Goal: Communication & Community: Connect with others

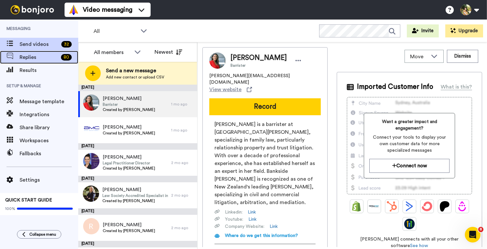
click at [44, 58] on span "Replies" at bounding box center [39, 57] width 39 height 8
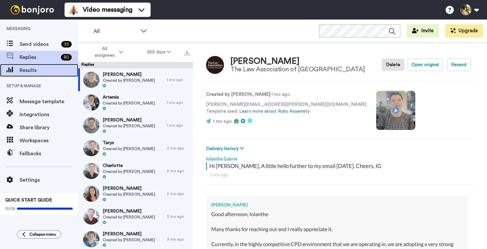
click at [30, 70] on span "Results" at bounding box center [49, 71] width 59 height 8
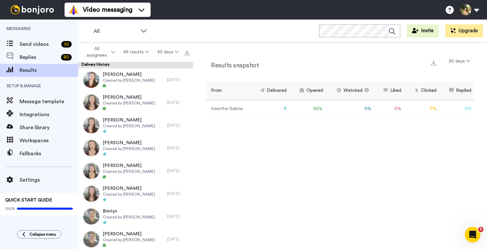
click at [298, 164] on div "Results snapshot 30 days From Delivered Opened Watched Liked Clicked Replied Fa…" at bounding box center [340, 147] width 294 height 210
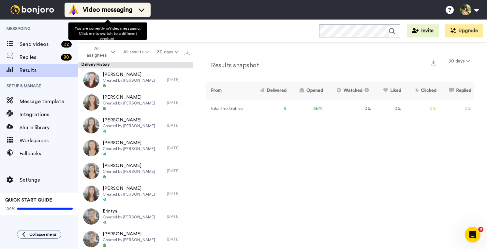
click at [115, 9] on span "Video messaging" at bounding box center [108, 9] width 50 height 9
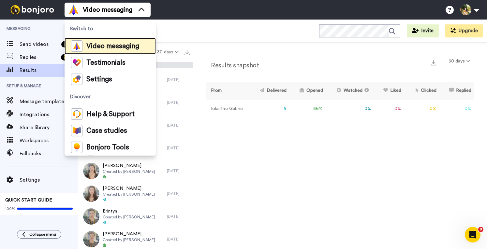
click at [117, 46] on span "Video messaging" at bounding box center [112, 46] width 53 height 7
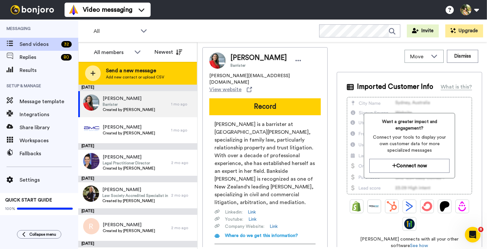
click at [143, 70] on span "Send a new message" at bounding box center [135, 71] width 58 height 8
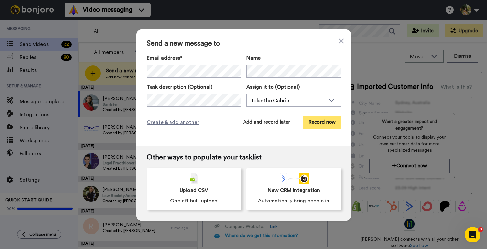
click at [320, 123] on button "Record now" at bounding box center [322, 122] width 38 height 13
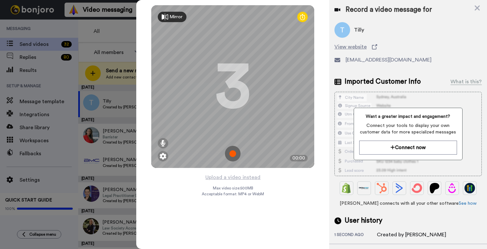
click at [235, 157] on img at bounding box center [233, 154] width 16 height 16
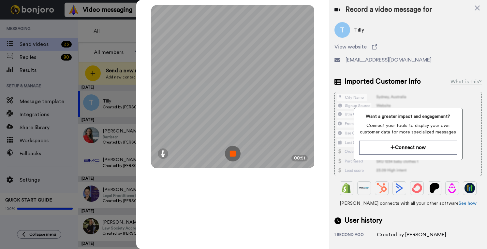
click at [235, 156] on img at bounding box center [233, 154] width 16 height 16
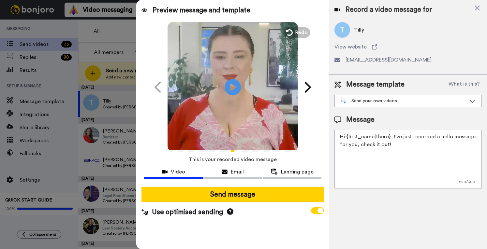
drag, startPoint x: 401, startPoint y: 146, endPoint x: 407, endPoint y: 122, distance: 24.2
click at [398, 130] on textarea "Hi {first_name|there}, I've just recorded a hello message for you, check it out!" at bounding box center [408, 159] width 147 height 59
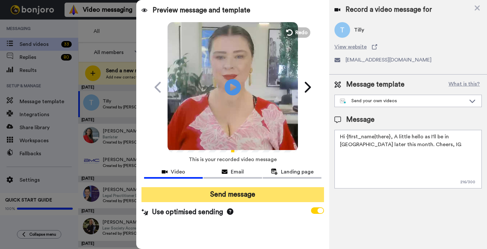
type textarea "Hi {first_name|there}, A little hello as I'll be in QLD later this month. Cheer…"
click at [272, 191] on button "Send message" at bounding box center [233, 194] width 183 height 15
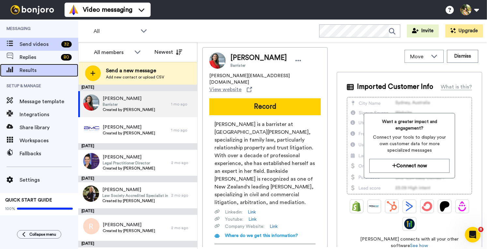
click at [38, 70] on span "Results" at bounding box center [49, 71] width 59 height 8
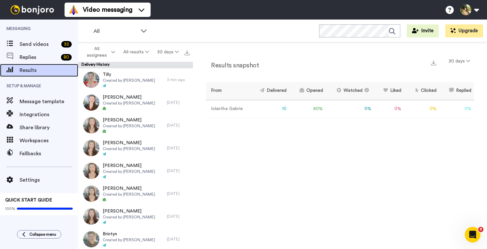
click at [40, 71] on span "Results" at bounding box center [49, 71] width 59 height 8
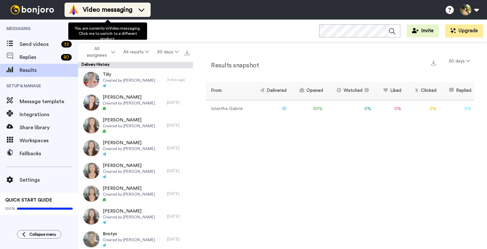
click at [113, 10] on span "Video messaging" at bounding box center [108, 9] width 50 height 9
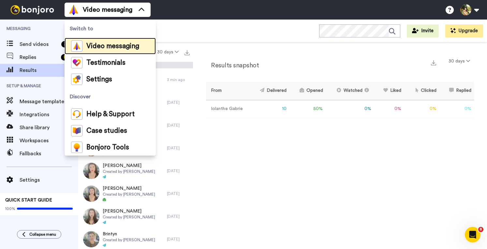
click at [105, 45] on span "Video messaging" at bounding box center [112, 46] width 53 height 7
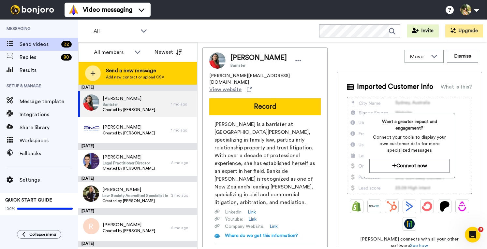
click at [118, 73] on span "Send a new message" at bounding box center [135, 71] width 58 height 8
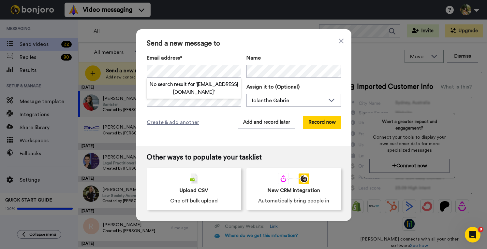
click at [168, 93] on h2 "No search result for ‘ [EMAIL_ADDRESS][DOMAIN_NAME] ’" at bounding box center [194, 89] width 95 height 16
click at [336, 42] on span "Send a new message to" at bounding box center [244, 44] width 194 height 8
click at [339, 42] on icon at bounding box center [341, 40] width 5 height 5
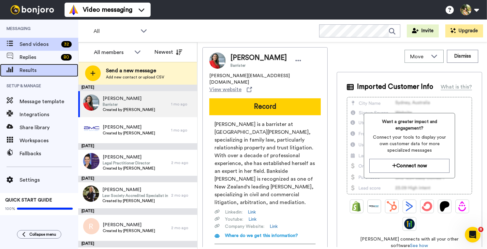
click at [37, 67] on span "Results" at bounding box center [49, 71] width 59 height 8
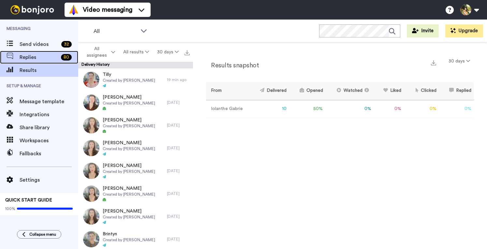
click at [31, 58] on span "Replies" at bounding box center [39, 57] width 39 height 8
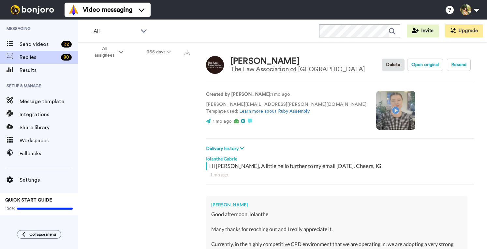
type textarea "x"
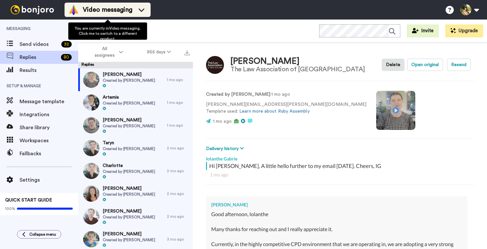
click at [123, 8] on span "Video messaging" at bounding box center [108, 9] width 50 height 9
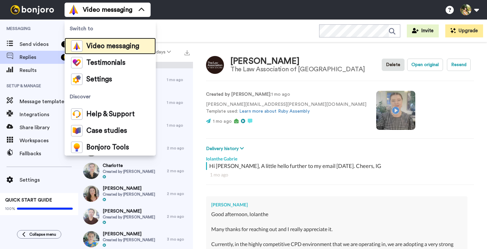
click at [129, 46] on span "Video messaging" at bounding box center [112, 46] width 53 height 7
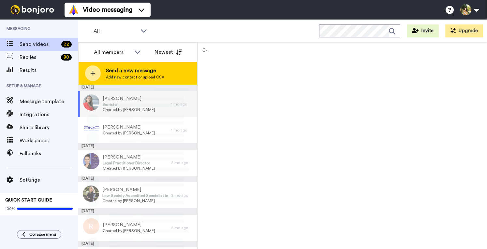
click at [150, 67] on span "Send a new message" at bounding box center [135, 71] width 58 height 8
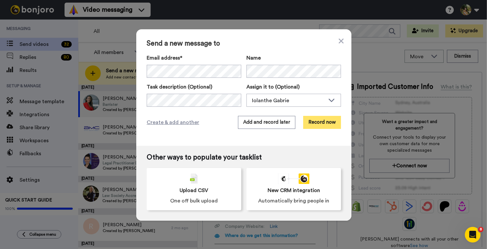
click at [310, 127] on button "Record now" at bounding box center [322, 122] width 38 height 13
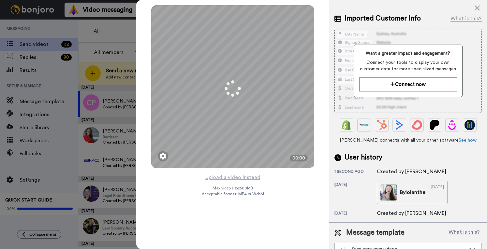
scroll to position [73, 0]
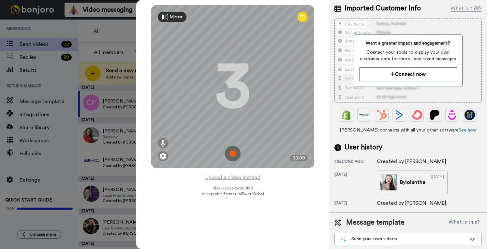
click at [231, 153] on img at bounding box center [233, 154] width 16 height 16
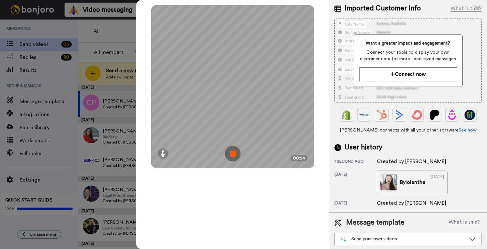
click at [231, 153] on img at bounding box center [233, 154] width 16 height 16
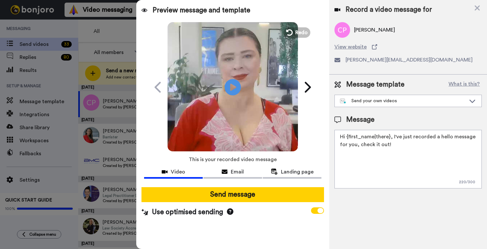
scroll to position [0, 0]
drag, startPoint x: 407, startPoint y: 148, endPoint x: 391, endPoint y: 135, distance: 20.6
click at [391, 135] on textarea "Hi {first_name|there}, I've just recorded a hello message for you, check it out!" at bounding box center [408, 159] width 147 height 59
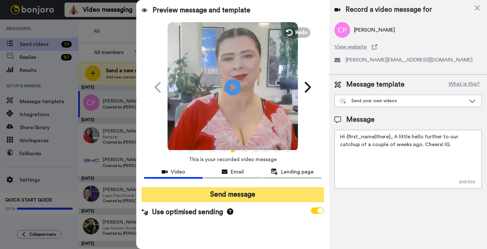
type textarea "Hi {first_name|there}, A little hello further to our catchup of a couple of wee…"
click at [222, 195] on button "Send message" at bounding box center [233, 194] width 183 height 15
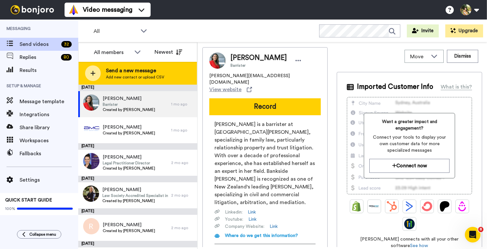
click at [155, 71] on span "Send a new message" at bounding box center [135, 71] width 58 height 8
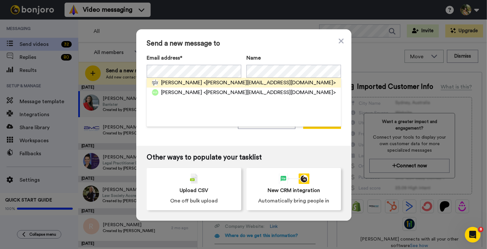
click at [217, 84] on span "<[PERSON_NAME][EMAIL_ADDRESS][DOMAIN_NAME]>" at bounding box center [269, 83] width 132 height 8
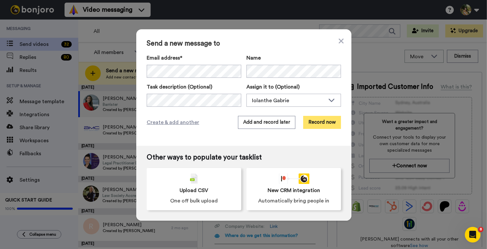
click at [308, 120] on button "Record now" at bounding box center [322, 122] width 38 height 13
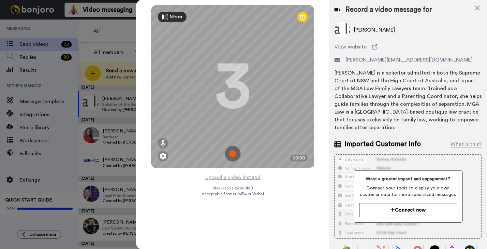
click at [233, 153] on img at bounding box center [233, 154] width 16 height 16
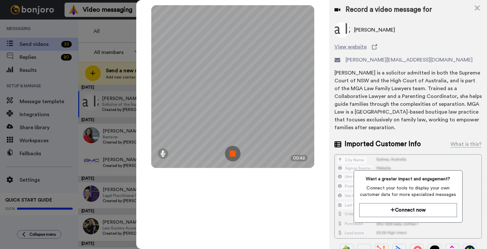
click at [233, 153] on img at bounding box center [233, 154] width 16 height 16
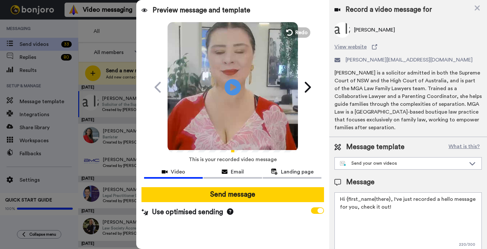
drag, startPoint x: 397, startPoint y: 206, endPoint x: 391, endPoint y: 198, distance: 10.8
click at [391, 198] on textarea "Hi {first_name|there}, I've just recorded a hello message for you, check it out!" at bounding box center [408, 222] width 147 height 59
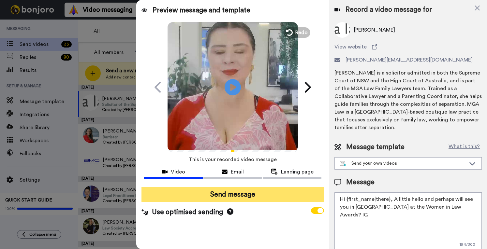
type textarea "Hi {first_name|there}, A little hello and perhaps will see you in [GEOGRAPHIC_D…"
click at [276, 200] on button "Send message" at bounding box center [233, 194] width 183 height 15
